Goal: Task Accomplishment & Management: Manage account settings

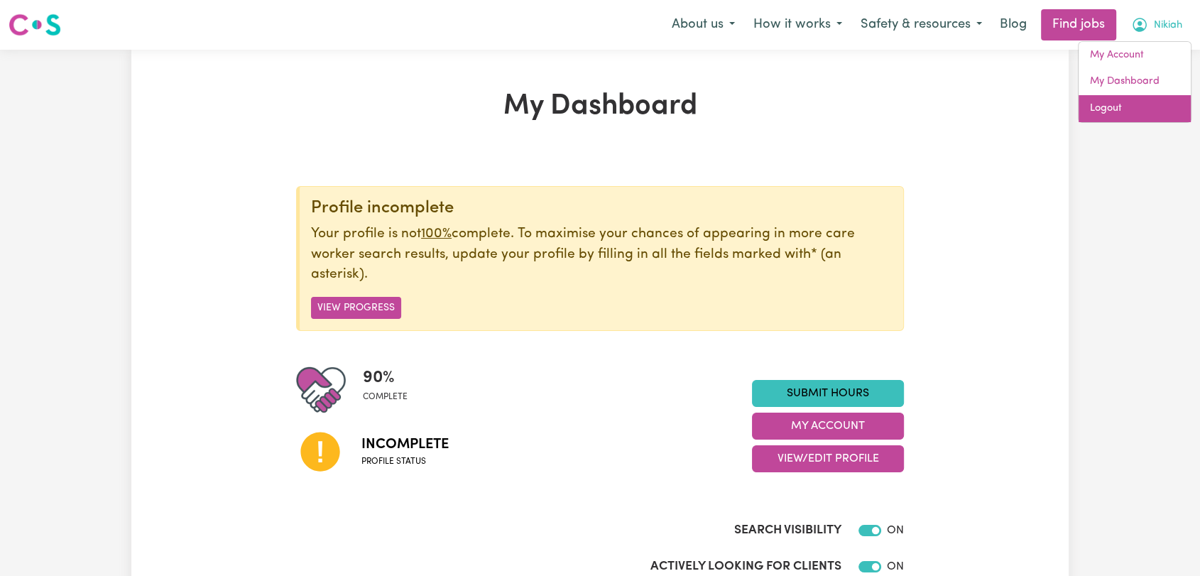
click at [1143, 109] on link "Logout" at bounding box center [1135, 108] width 112 height 27
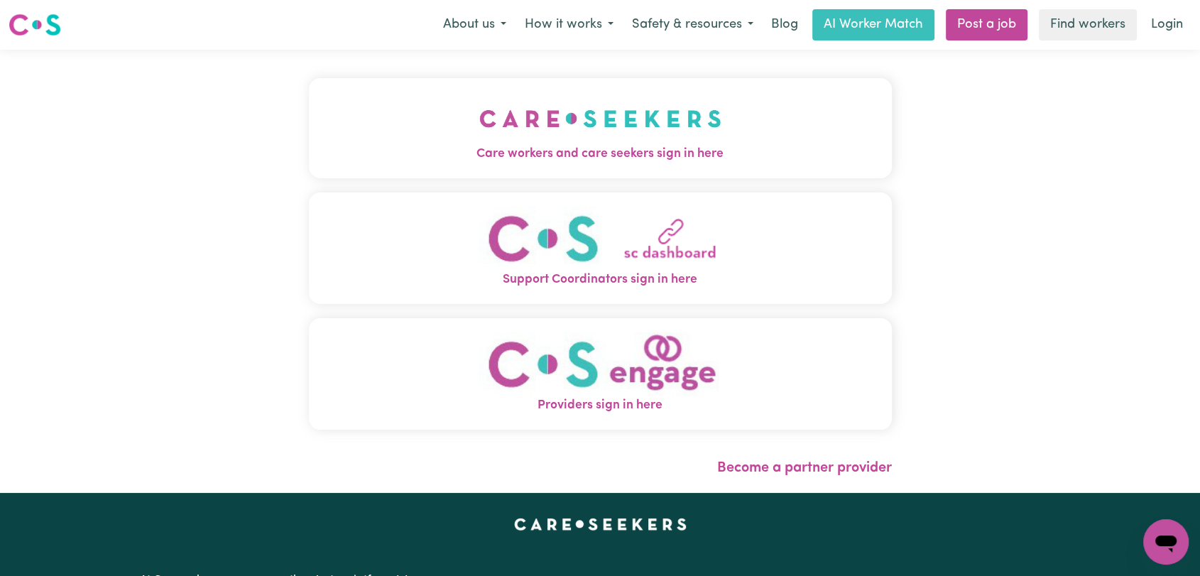
click at [701, 129] on img "Care workers and care seekers sign in here" at bounding box center [600, 118] width 242 height 53
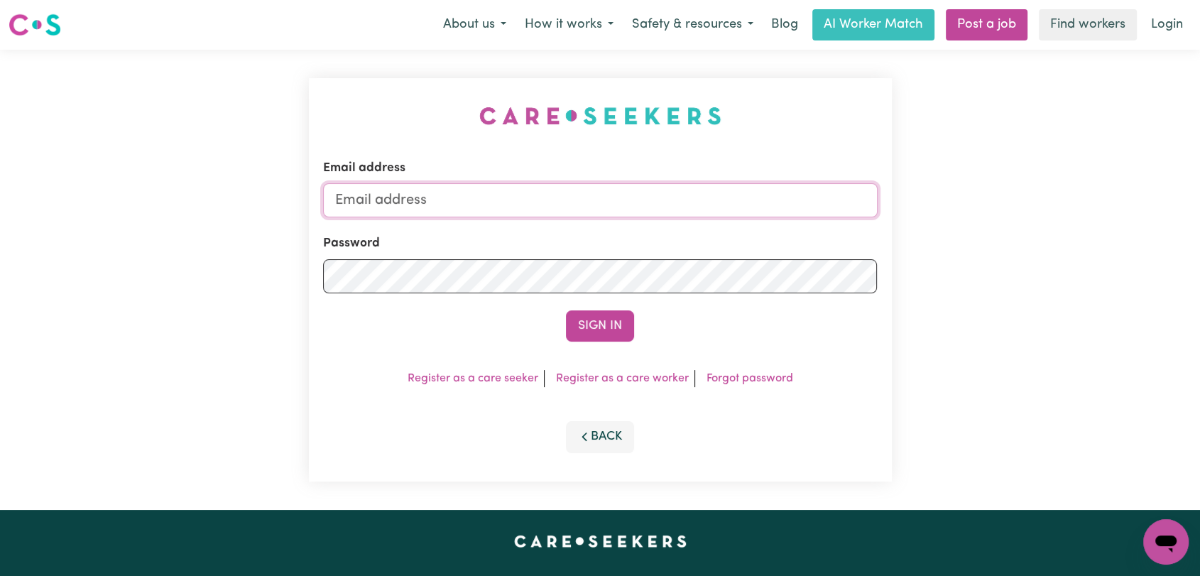
type input "onboardingcs@careseekers.com.au"
click at [587, 324] on button "Sign In" at bounding box center [600, 325] width 68 height 31
